Goal: Information Seeking & Learning: Compare options

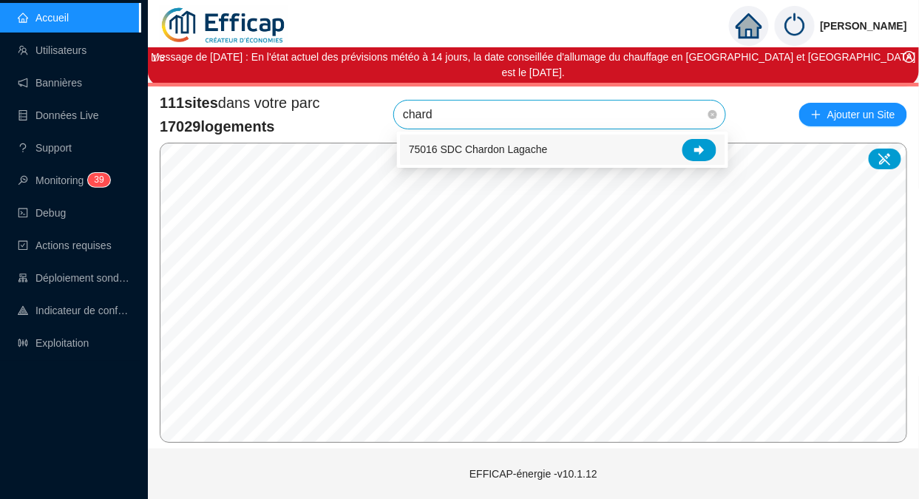
type input "chardo"
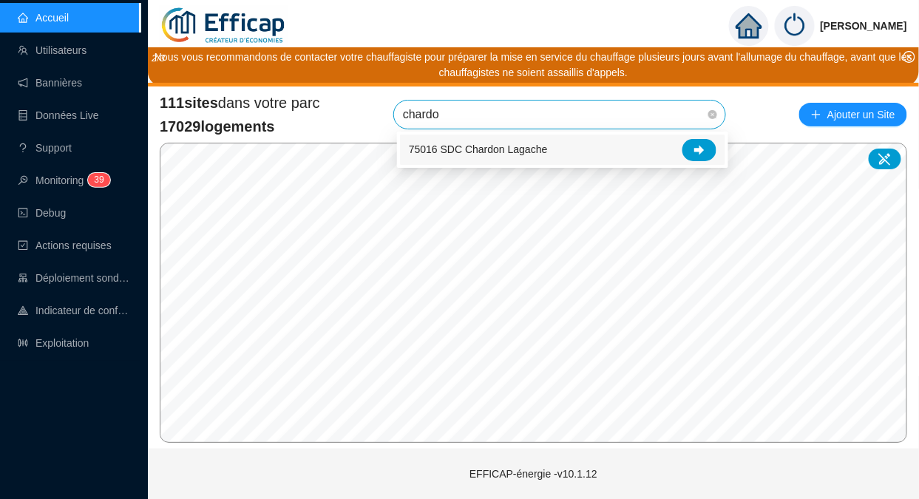
click at [704, 145] on icon at bounding box center [699, 150] width 10 height 10
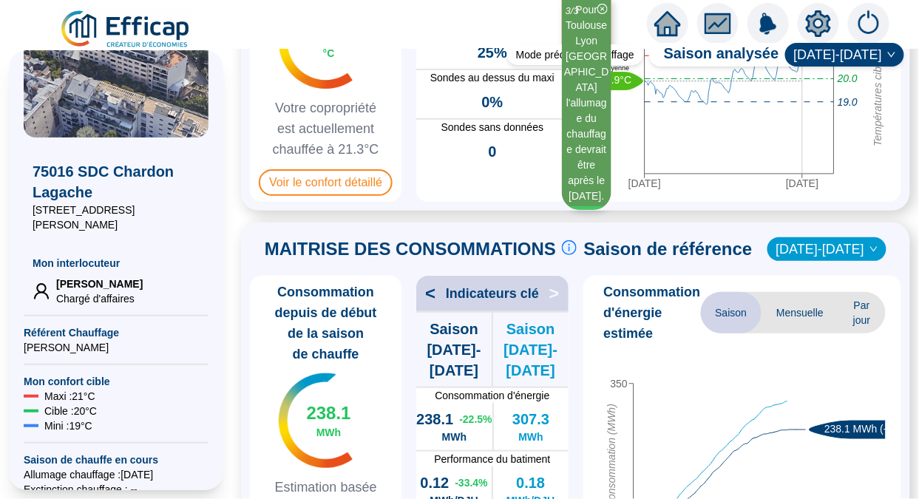
scroll to position [207, 0]
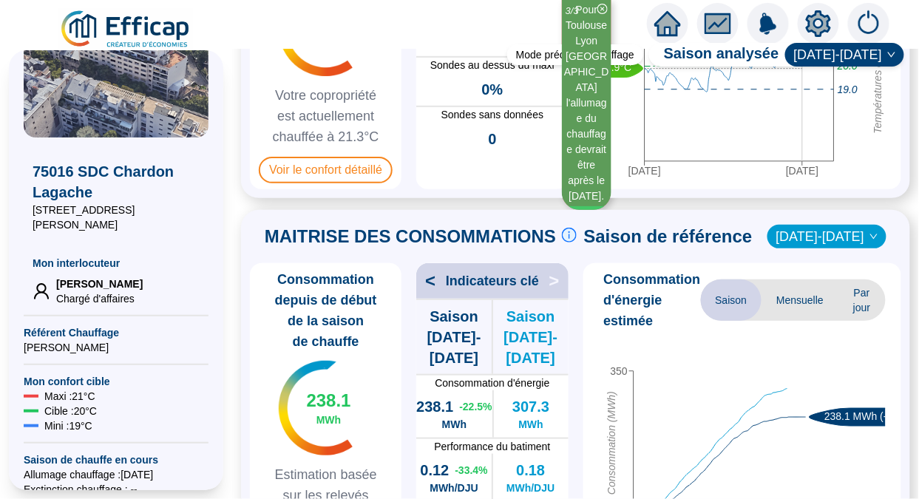
click at [322, 163] on span "Voir le confort détaillé" at bounding box center [326, 170] width 134 height 27
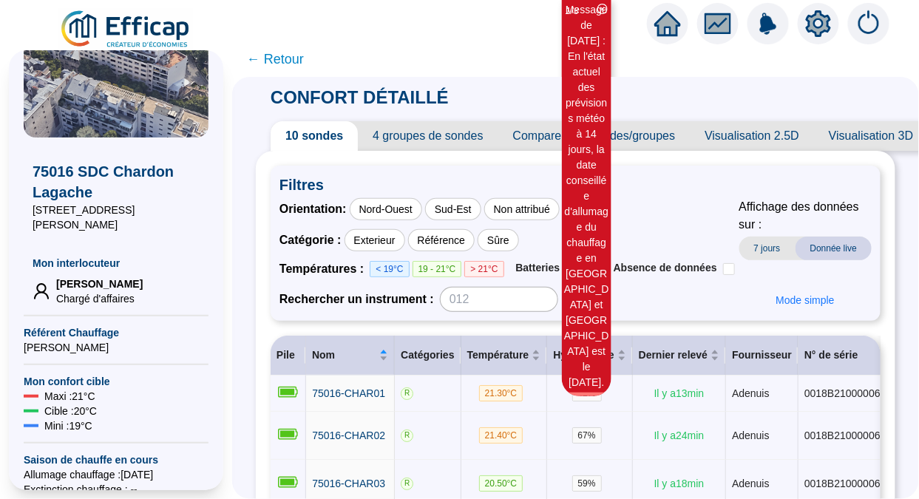
click at [284, 63] on span "← Retour" at bounding box center [275, 59] width 57 height 21
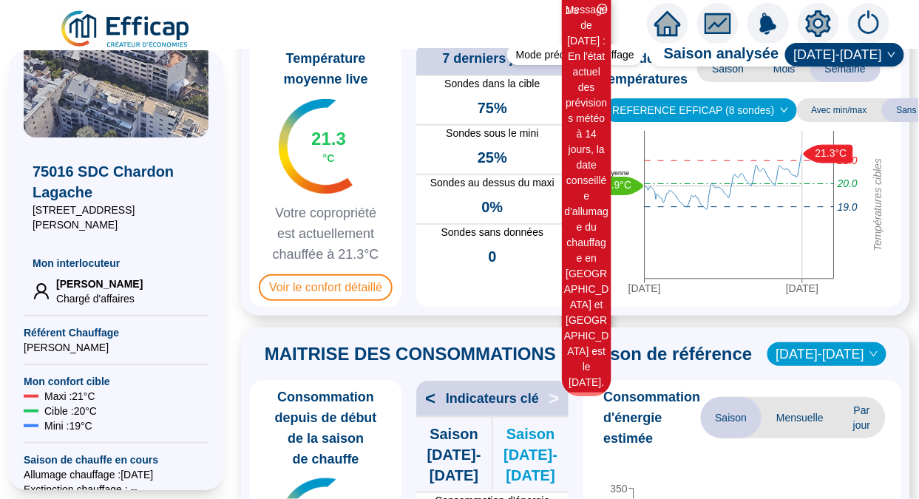
scroll to position [90, 0]
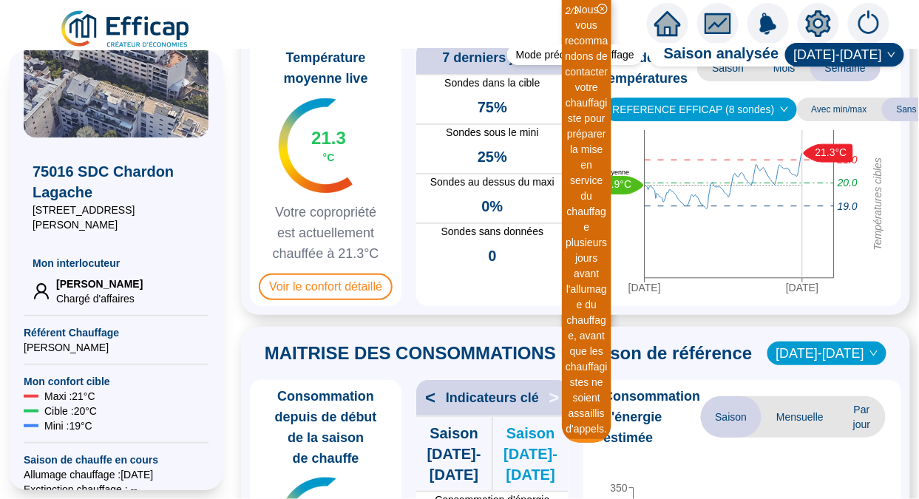
click at [321, 300] on span "Voir le confort détaillé" at bounding box center [326, 286] width 134 height 27
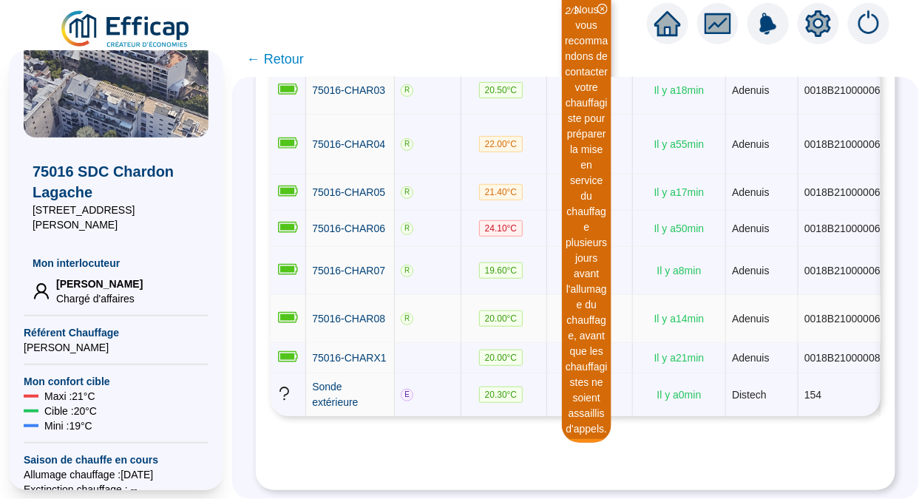
scroll to position [524, 0]
click at [335, 379] on link "Sonde extérieure" at bounding box center [350, 394] width 76 height 31
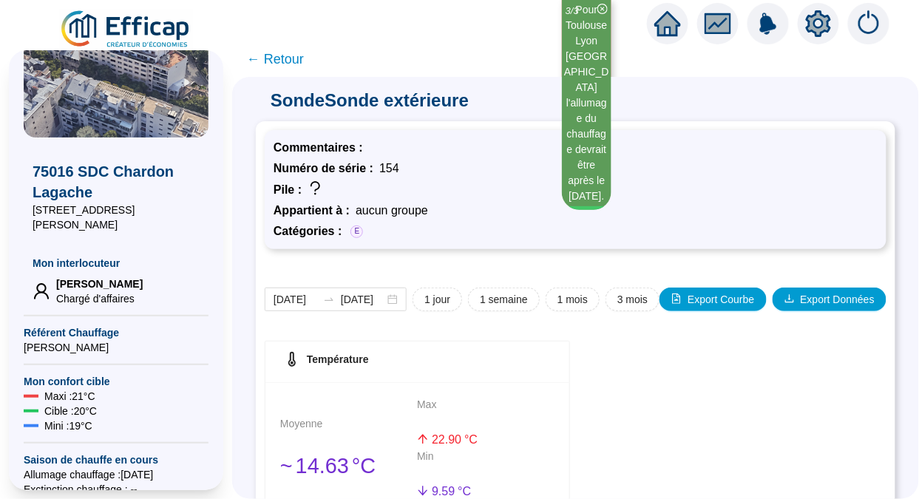
click at [280, 51] on span "← Retour" at bounding box center [275, 59] width 57 height 21
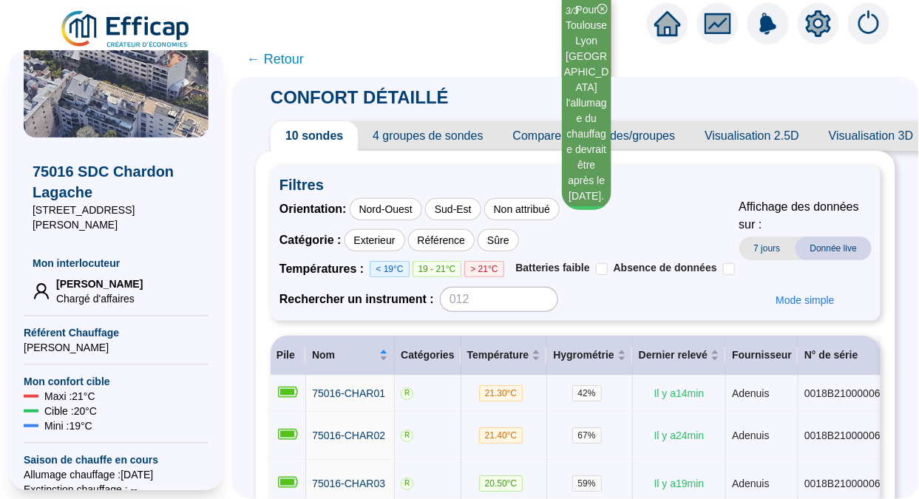
click at [551, 142] on span "Comparer des sondes/groupes" at bounding box center [594, 136] width 192 height 30
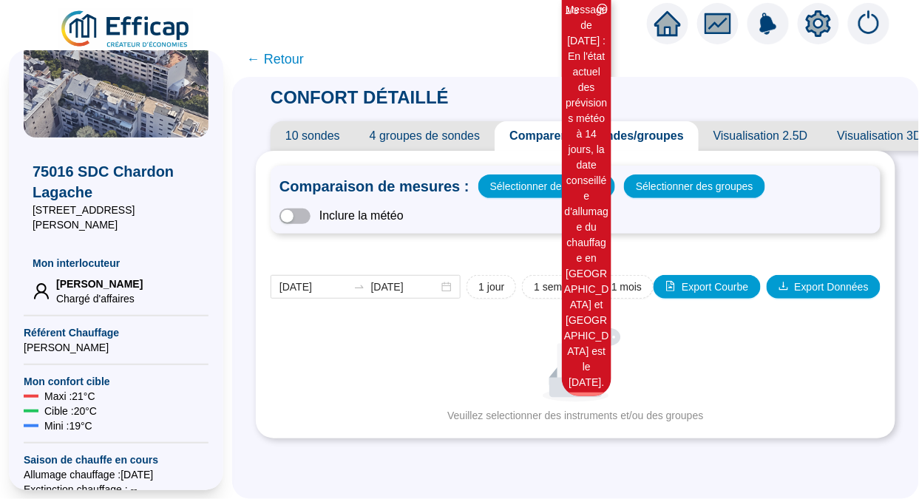
click at [569, 179] on span "Sélectionner des sondes" at bounding box center [546, 186] width 113 height 21
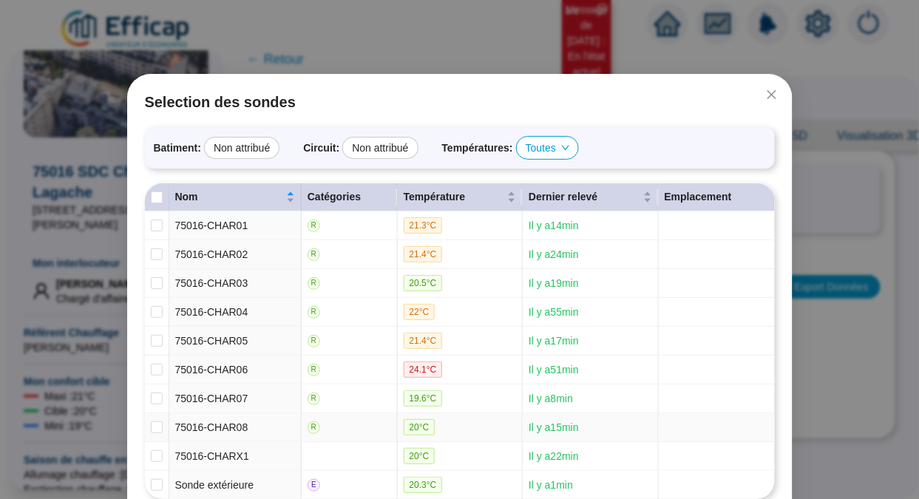
scroll to position [72, 0]
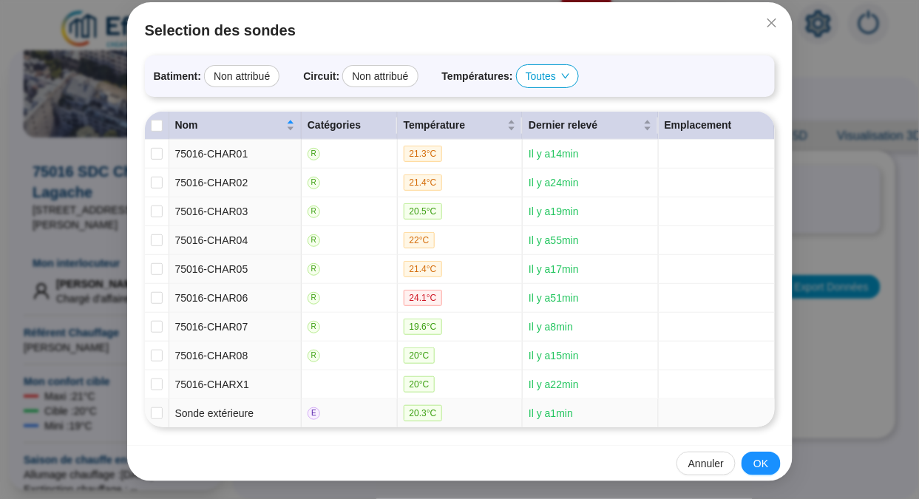
click at [151, 412] on input "checkbox" at bounding box center [157, 413] width 12 height 12
checkbox input "true"
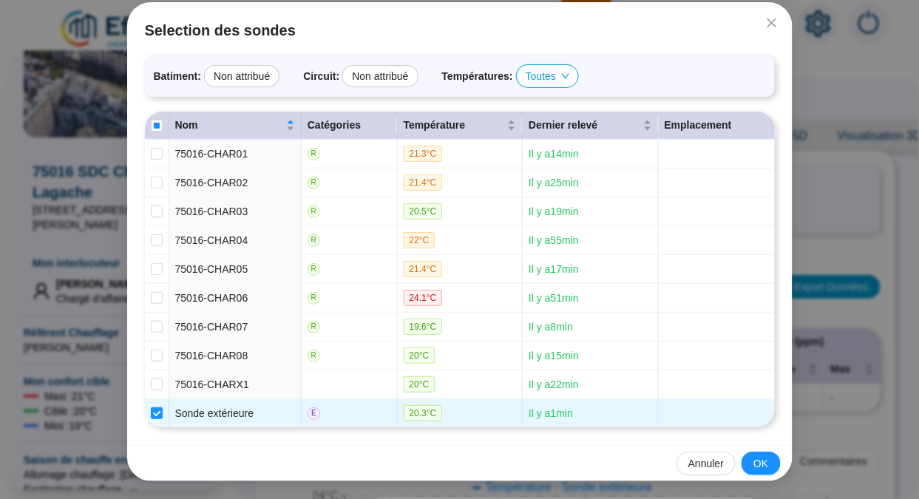
click at [761, 469] on span "OK" at bounding box center [760, 464] width 15 height 16
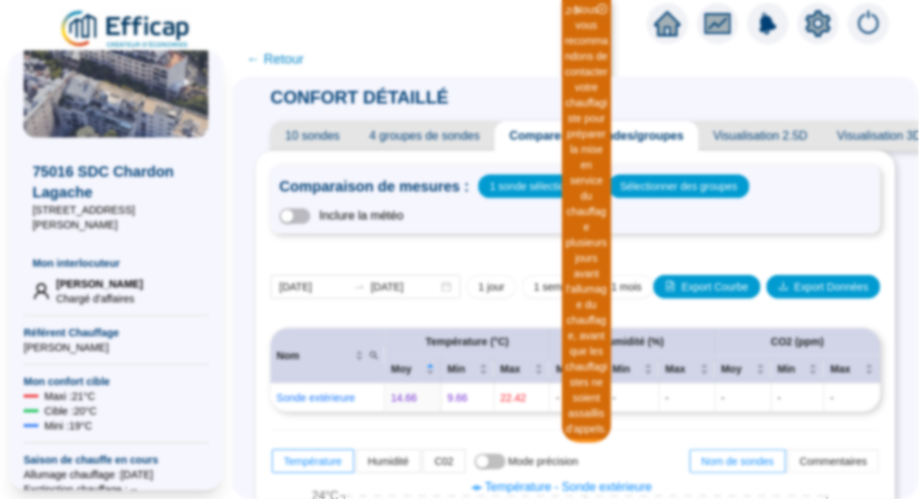
scroll to position [0, 0]
click at [304, 215] on span "button" at bounding box center [294, 216] width 31 height 16
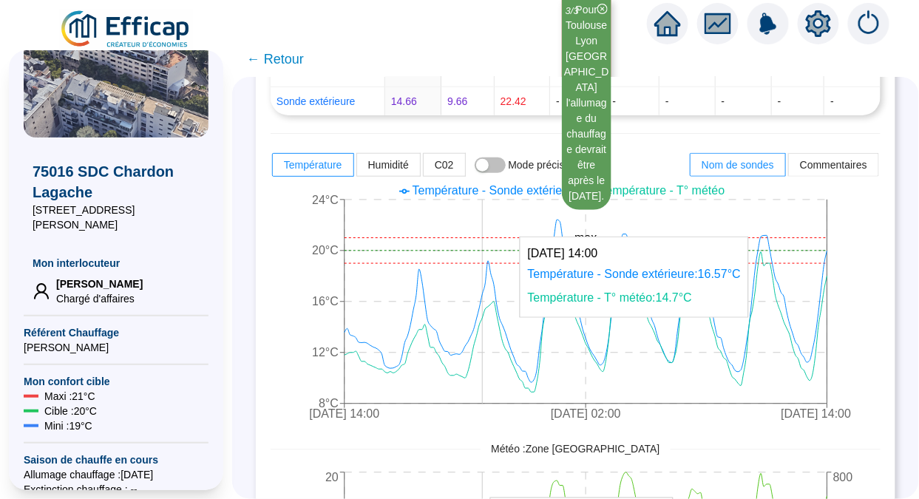
scroll to position [326, 0]
